Goal: Contribute content

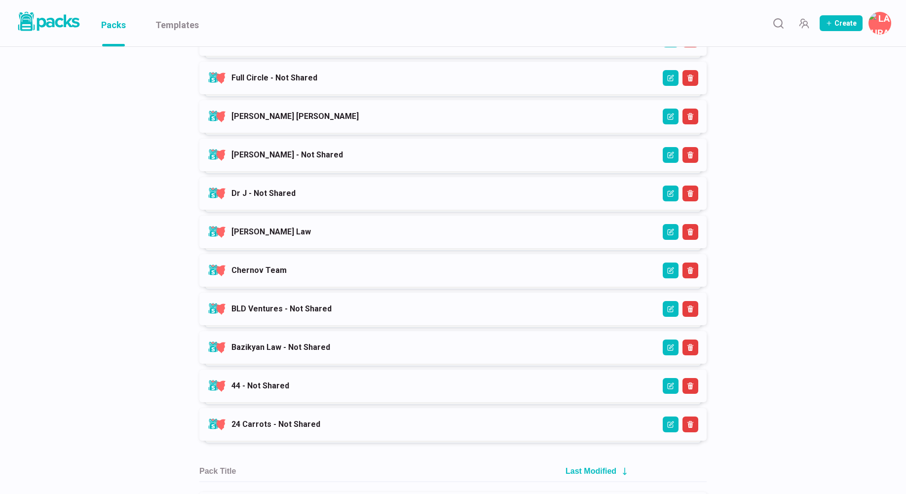
scroll to position [852, 0]
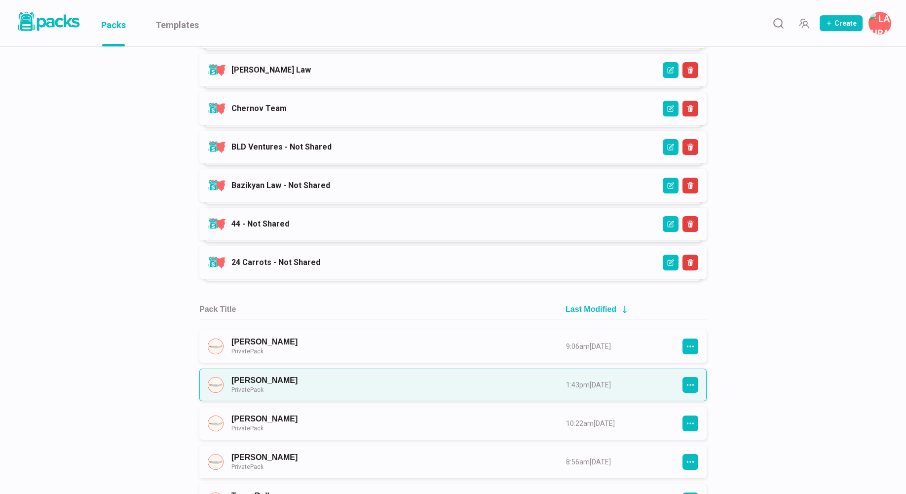
click at [312, 386] on link "[PERSON_NAME] Private Pack" at bounding box center [390, 385] width 317 height 18
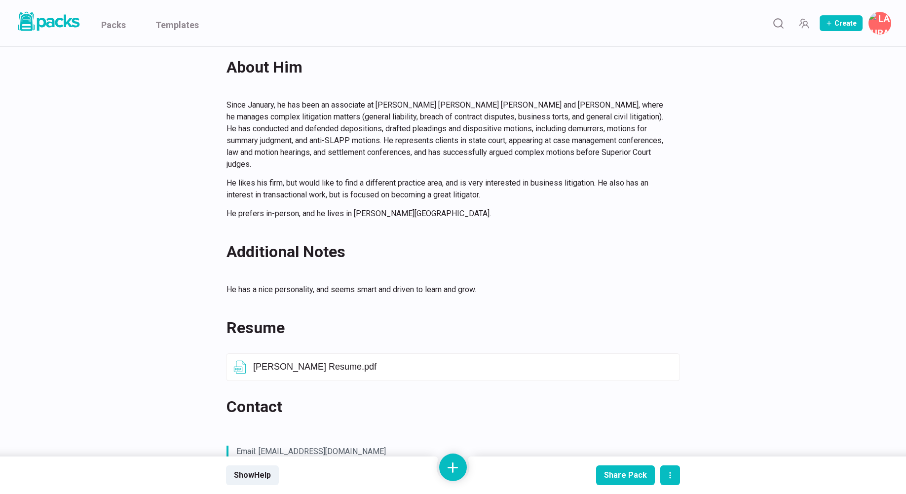
scroll to position [647, 0]
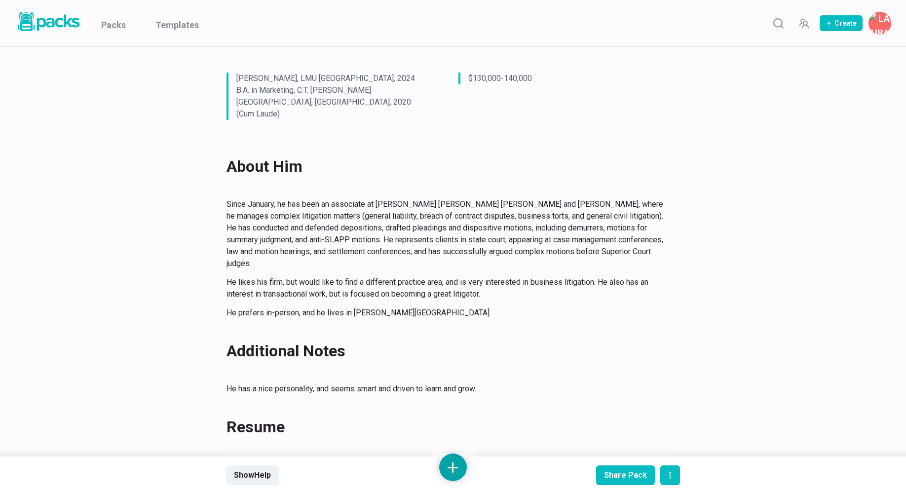
click at [450, 469] on button at bounding box center [453, 468] width 28 height 28
click at [464, 366] on button "Add text" at bounding box center [453, 363] width 88 height 24
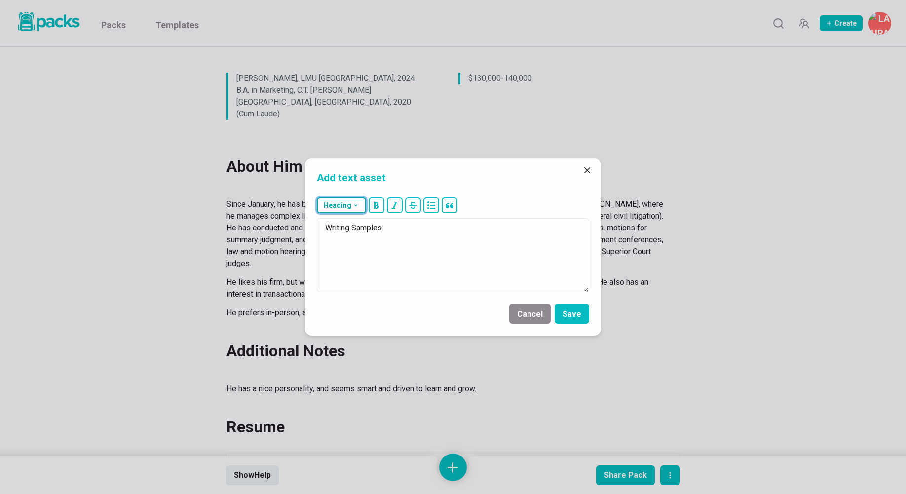
click at [350, 201] on button "Heading" at bounding box center [341, 205] width 49 height 16
click at [349, 253] on button "## H2" at bounding box center [343, 254] width 53 height 25
type textarea "## Writing Samples"
click at [577, 310] on button "Save" at bounding box center [572, 314] width 35 height 20
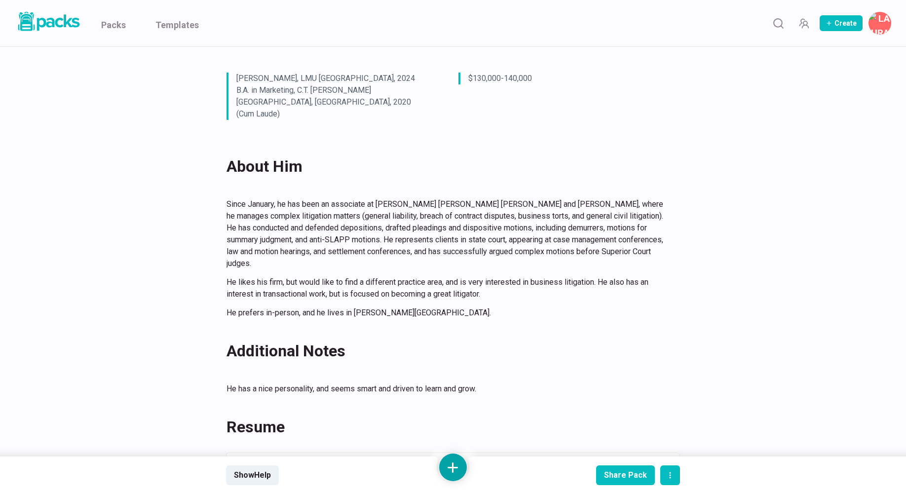
click at [453, 466] on button at bounding box center [453, 468] width 28 height 28
click at [455, 411] on button "Add files" at bounding box center [453, 413] width 88 height 24
drag, startPoint x: 306, startPoint y: 274, endPoint x: 403, endPoint y: 14, distance: 277.7
